Goal: Information Seeking & Learning: Learn about a topic

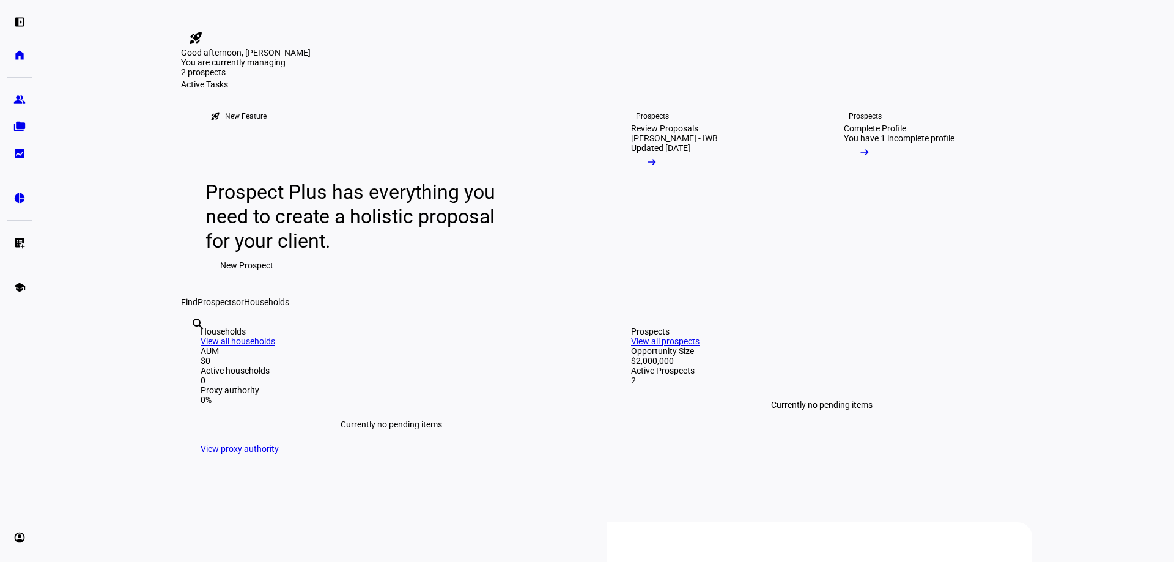
click at [673, 177] on span at bounding box center [652, 165] width 42 height 24
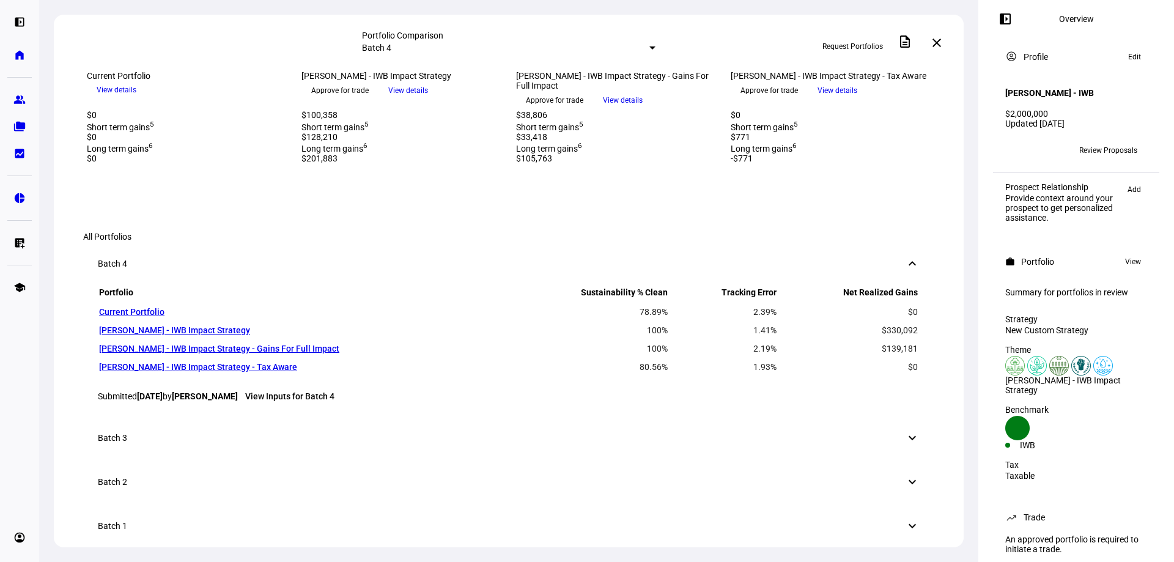
scroll to position [564, 0]
click at [643, 109] on span "View details" at bounding box center [623, 100] width 40 height 18
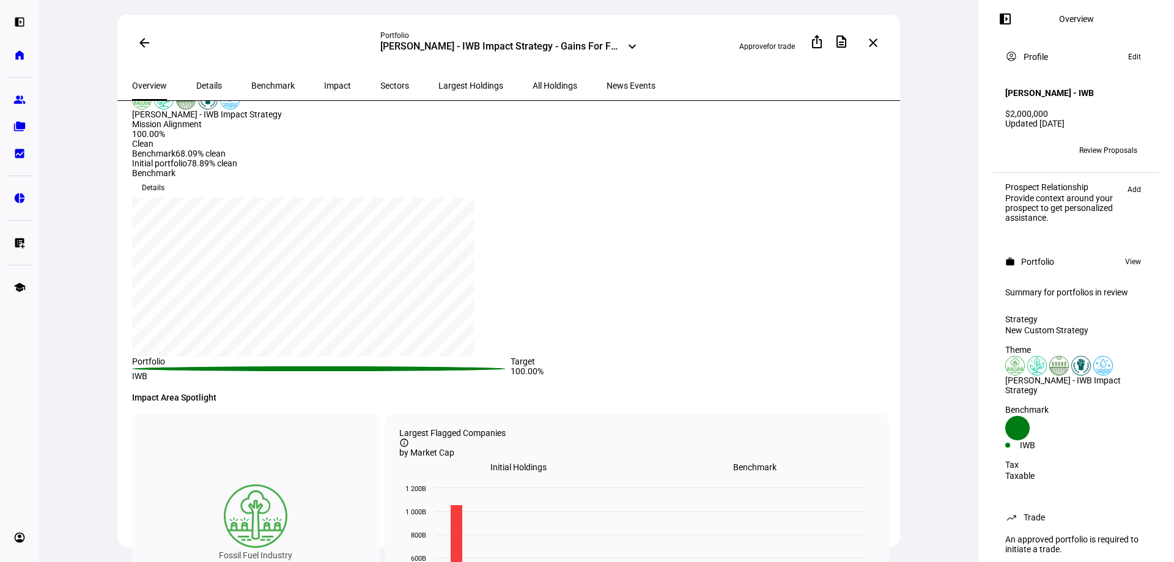
scroll to position [183, 0]
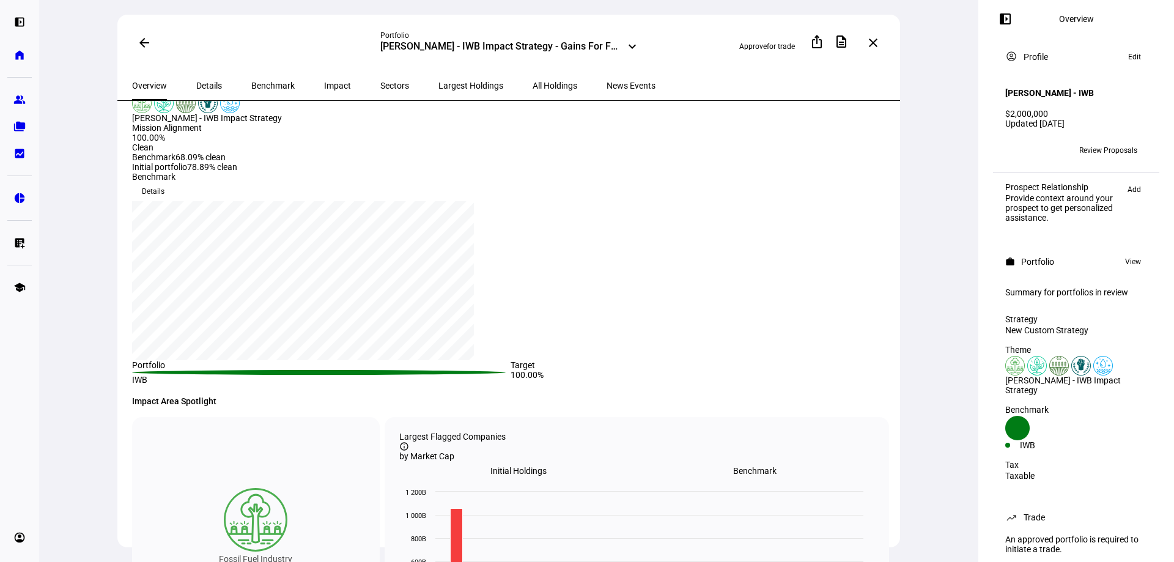
click at [438, 78] on span "Largest Holdings" at bounding box center [470, 85] width 65 height 29
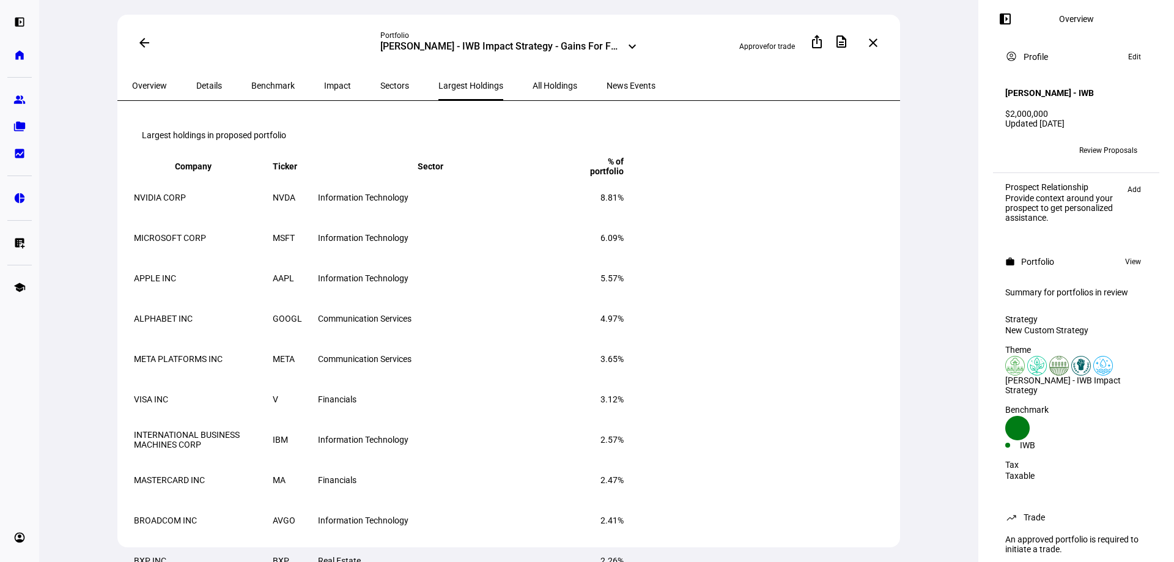
click at [196, 81] on span "Details" at bounding box center [209, 85] width 26 height 9
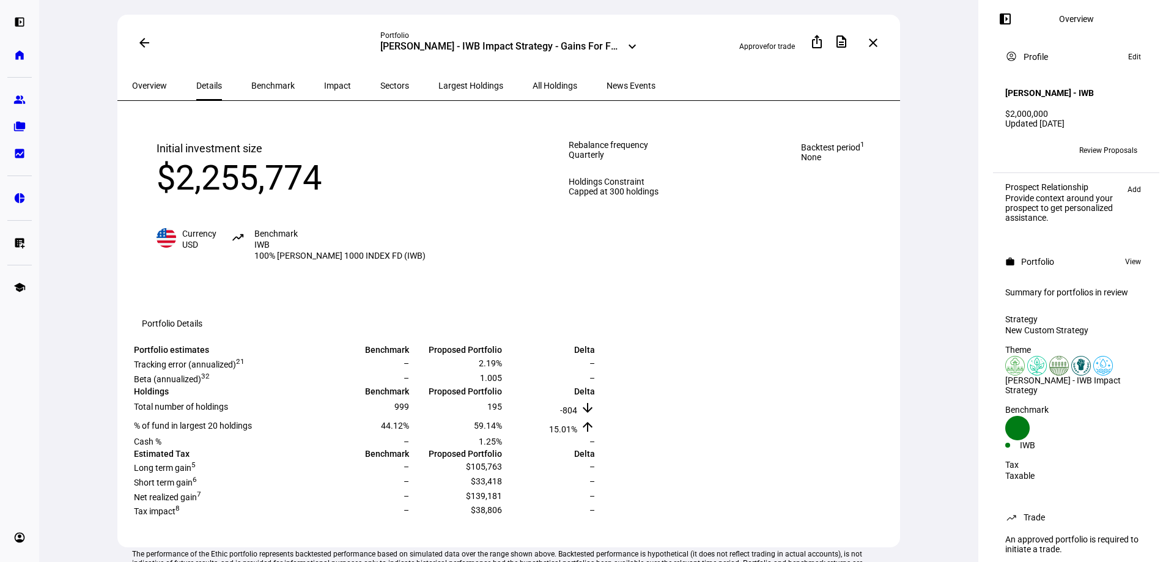
click at [438, 82] on span "Largest Holdings" at bounding box center [470, 85] width 65 height 9
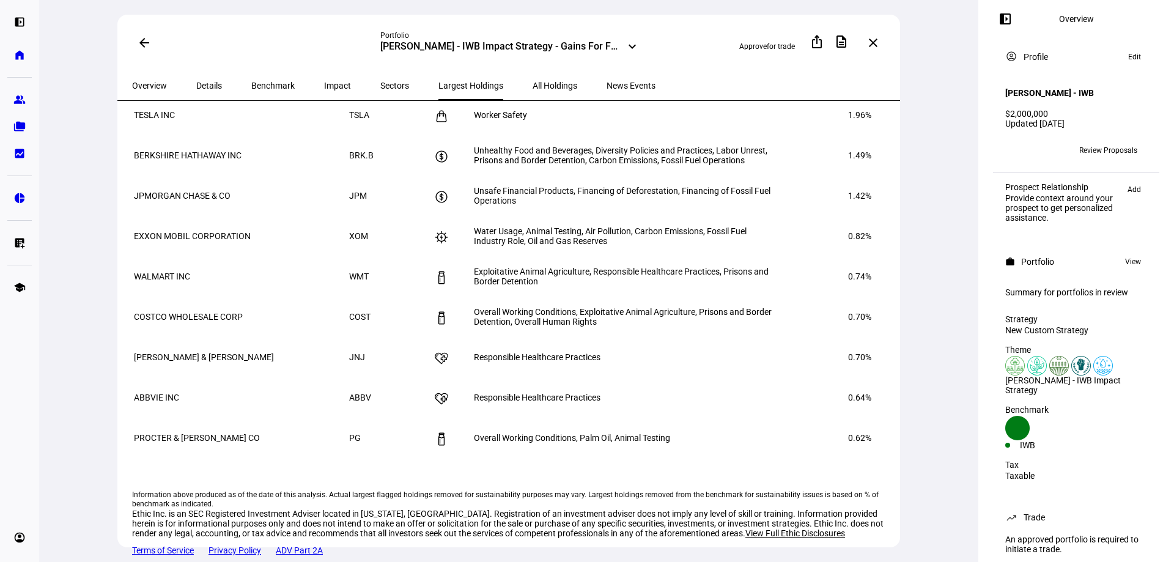
scroll to position [611, 0]
click at [582, 65] on div "arrow_back Portfolio [PERSON_NAME] - IWB Impact Strategy - Gains For Full Impac…" at bounding box center [508, 43] width 783 height 56
click at [661, 71] on div "Overview Details Benchmark Impact Sectors Largest Holdings All Holdings News Ev…" at bounding box center [508, 86] width 783 height 30
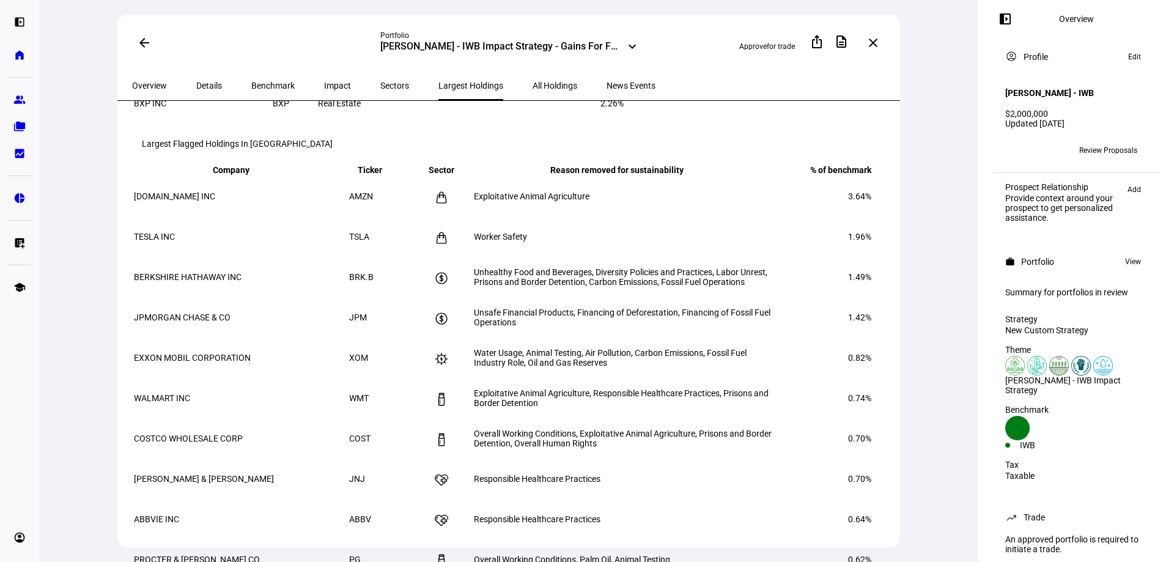
scroll to position [367, 0]
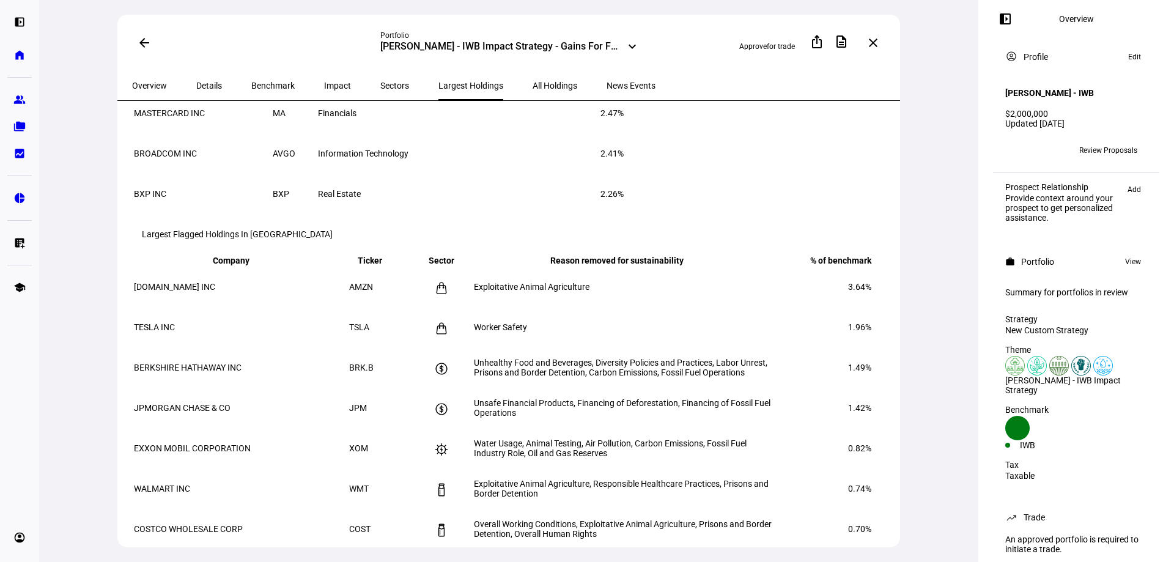
click at [202, 81] on span "Details" at bounding box center [209, 85] width 26 height 9
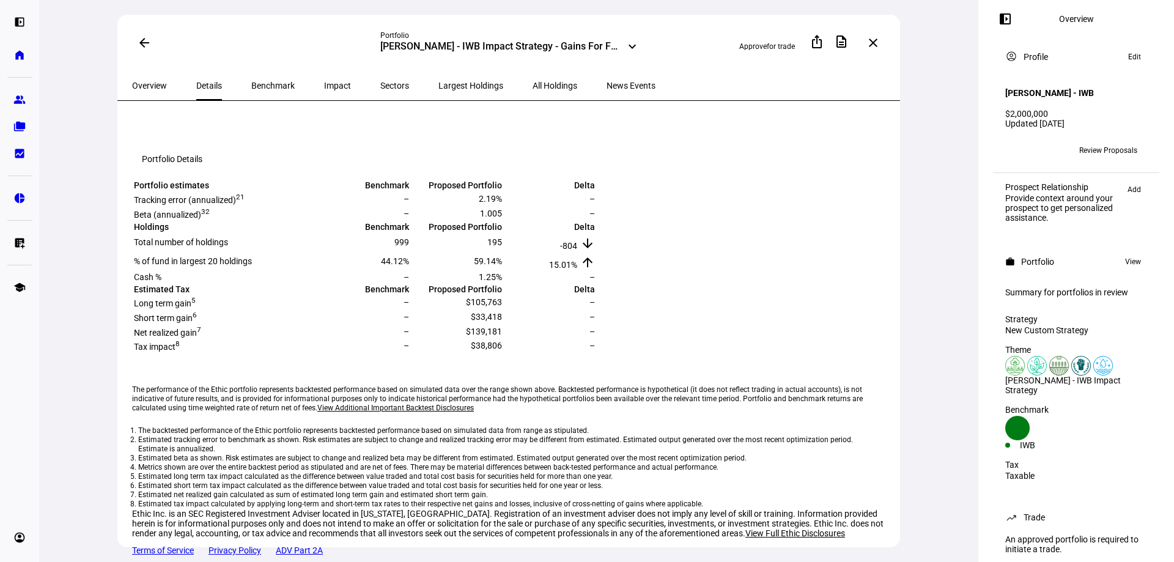
scroll to position [306, 0]
click at [324, 81] on span "Impact" at bounding box center [337, 85] width 27 height 9
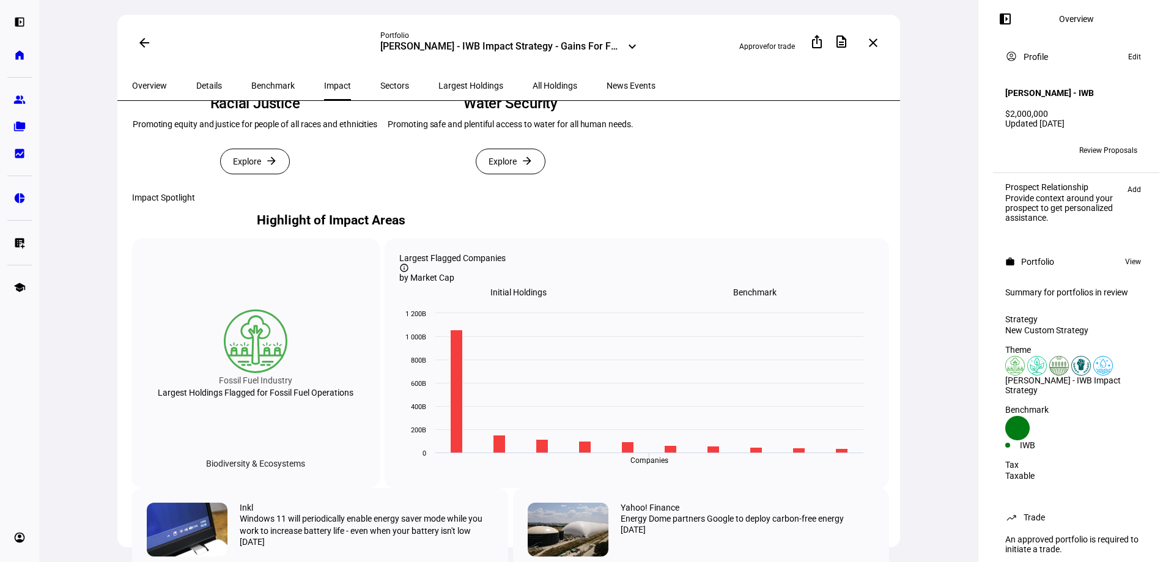
scroll to position [673, 0]
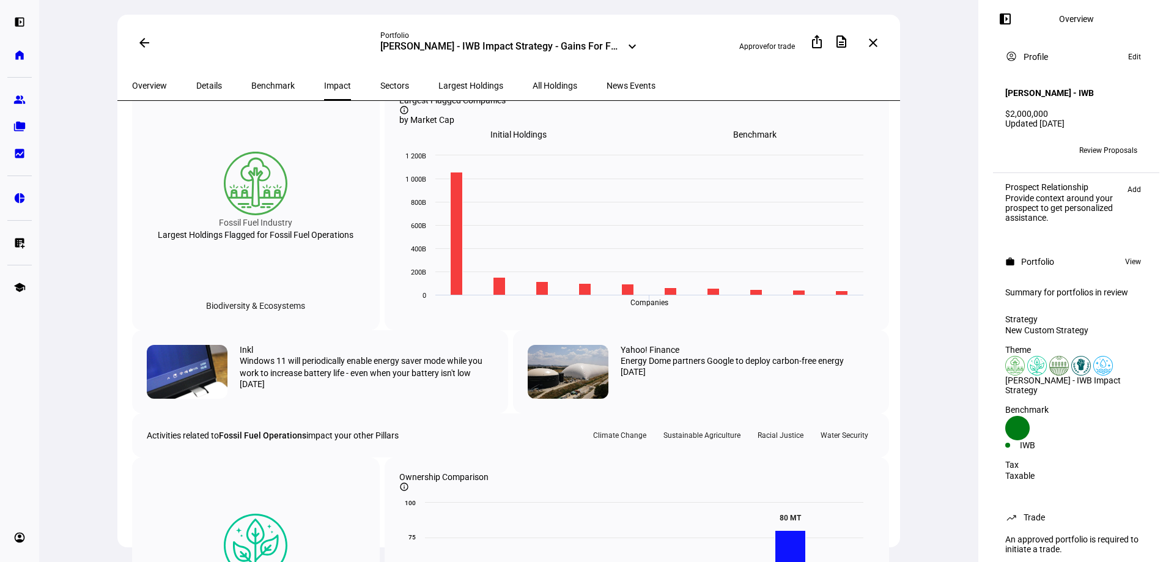
click at [143, 81] on span "Overview" at bounding box center [149, 85] width 35 height 9
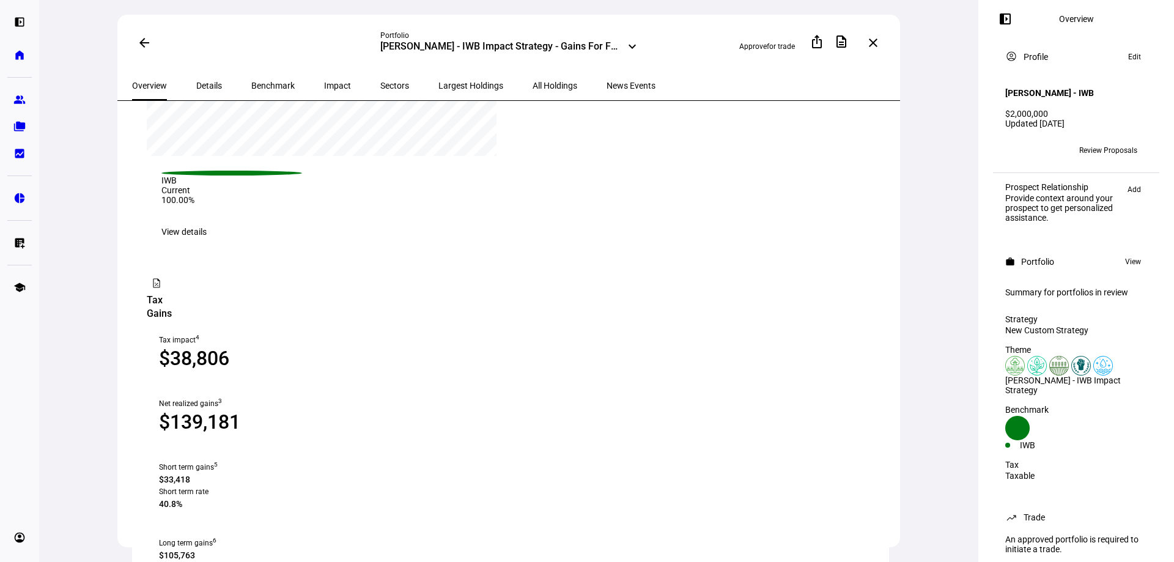
scroll to position [1039, 0]
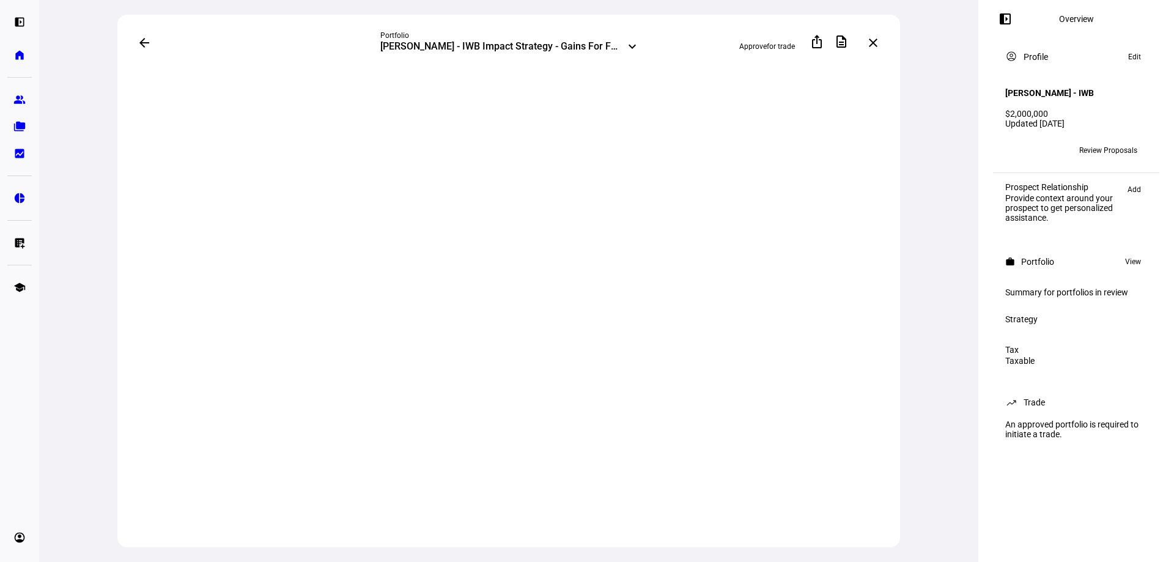
click at [627, 44] on mat-icon "keyboard_arrow_down" at bounding box center [632, 46] width 15 height 15
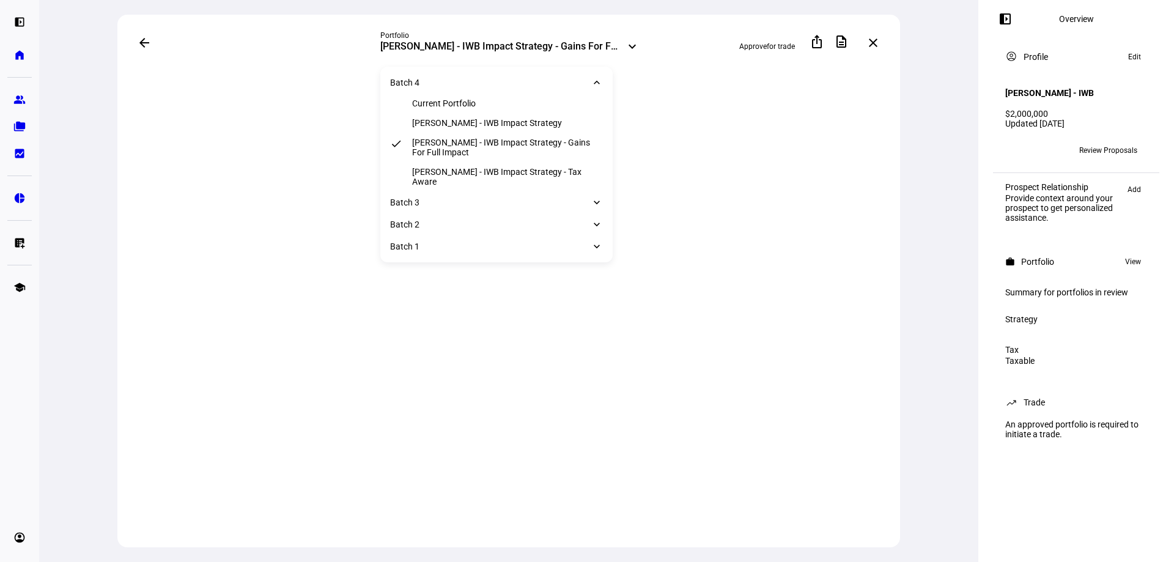
click at [529, 125] on div "[PERSON_NAME] - IWB Impact Strategy" at bounding box center [487, 123] width 150 height 10
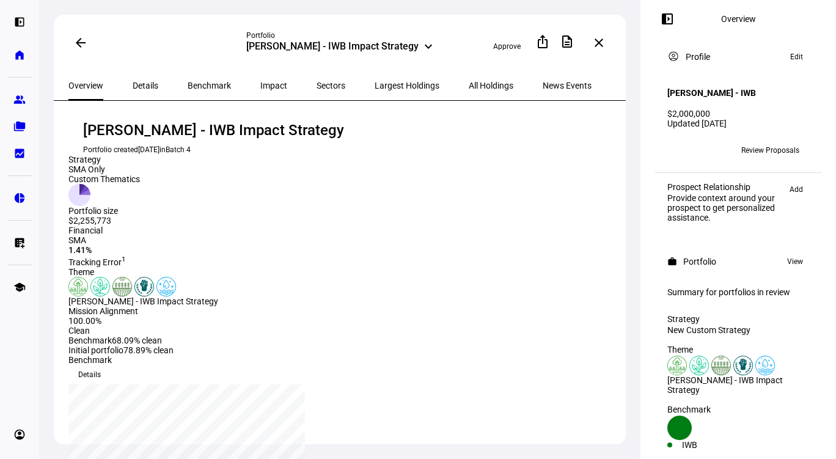
click at [375, 82] on span "Largest Holdings" at bounding box center [407, 85] width 65 height 9
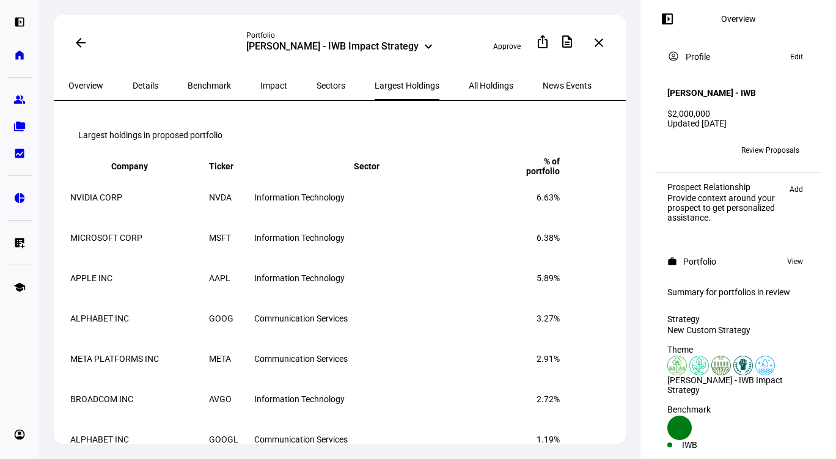
click at [372, 50] on div "[PERSON_NAME] - IWB Impact Strategy" at bounding box center [332, 47] width 172 height 15
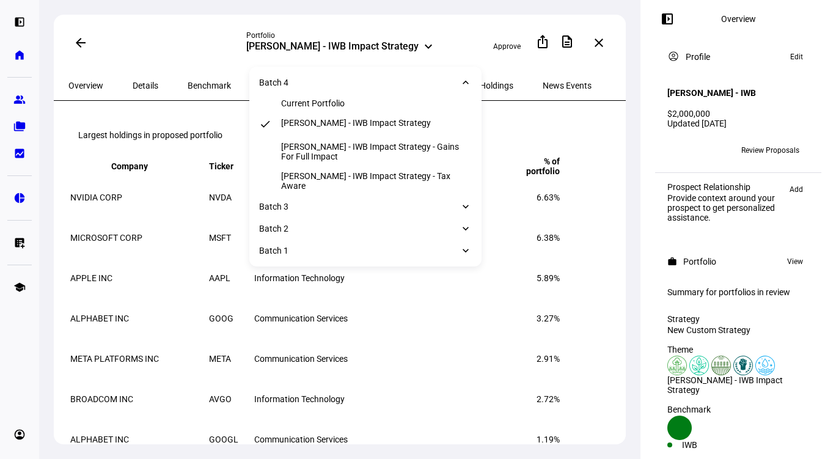
click at [133, 86] on span "Details" at bounding box center [146, 85] width 26 height 9
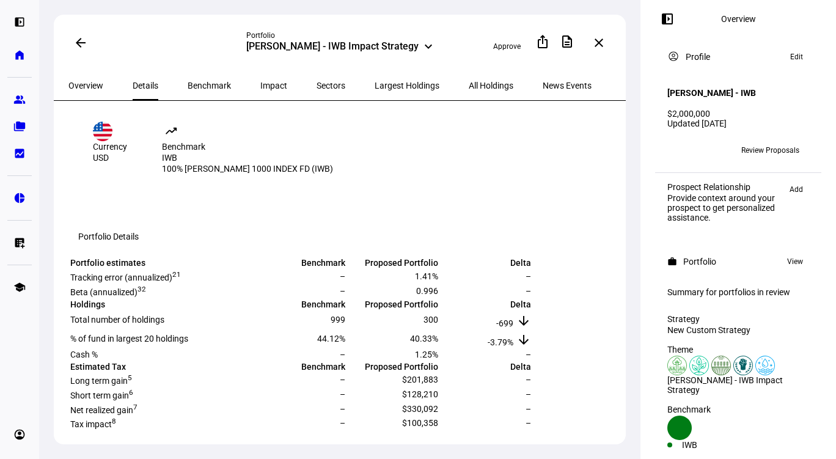
scroll to position [183, 0]
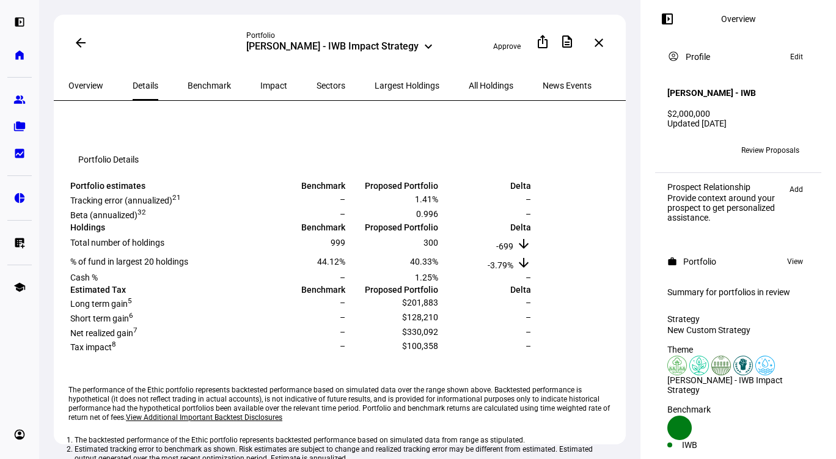
click at [72, 82] on span "Overview" at bounding box center [85, 85] width 35 height 9
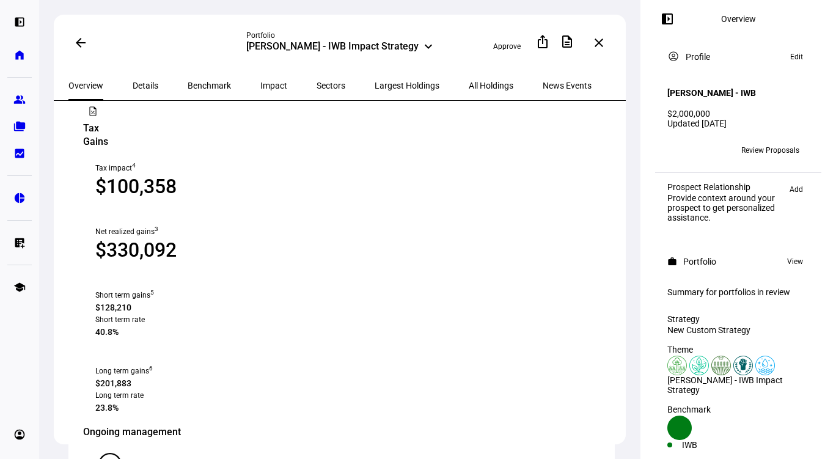
scroll to position [1284, 0]
